Goal: Information Seeking & Learning: Learn about a topic

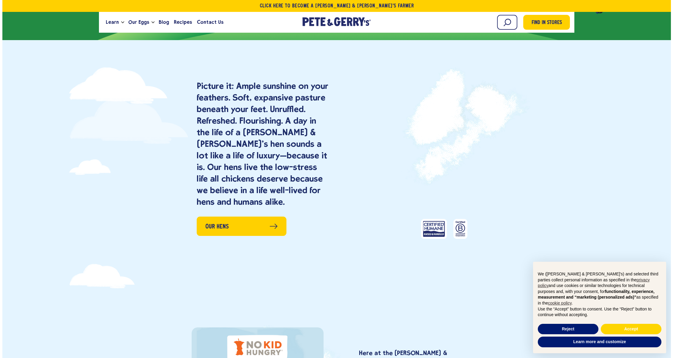
scroll to position [702, 0]
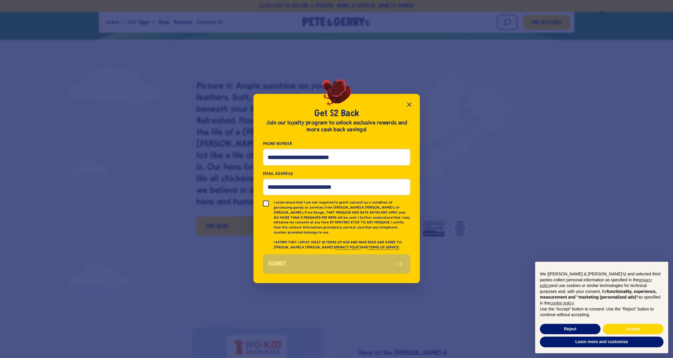
click at [406, 108] on icon "Close popup" at bounding box center [408, 104] width 7 height 7
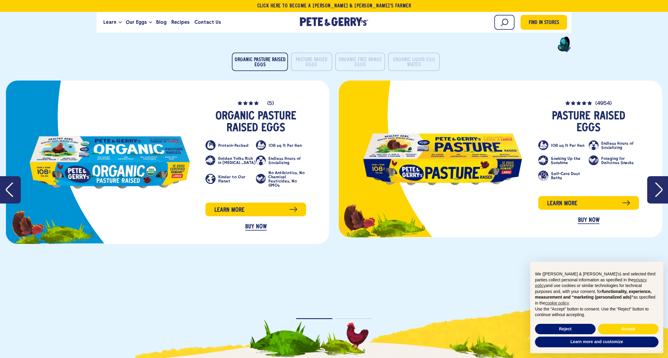
scroll to position [0, 0]
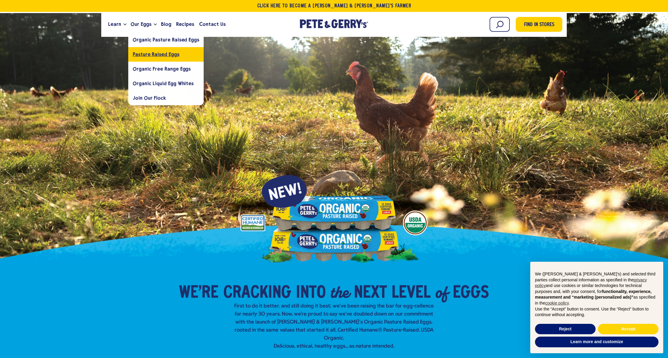
click at [153, 52] on span "Pasture Raised Eggs" at bounding box center [156, 54] width 46 height 6
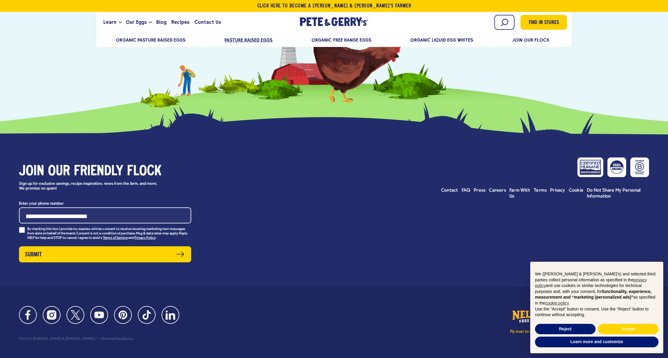
scroll to position [2601, 0]
